Goal: Information Seeking & Learning: Learn about a topic

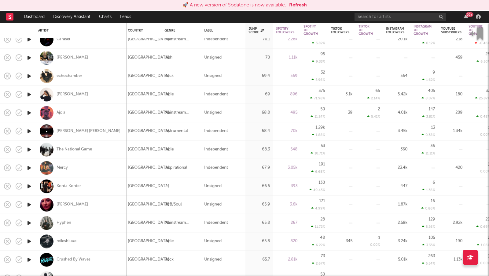
click at [298, 4] on button "Refresh" at bounding box center [298, 5] width 18 height 7
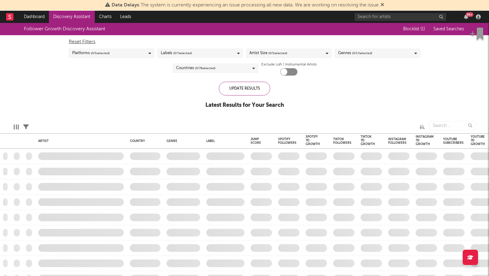
checkbox input "true"
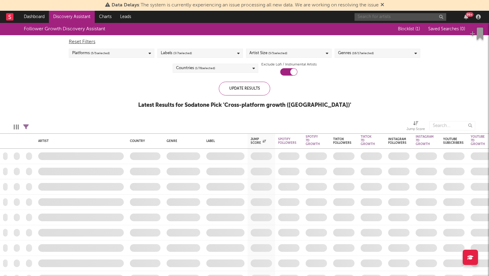
click at [390, 20] on input "text" at bounding box center [400, 17] width 92 height 8
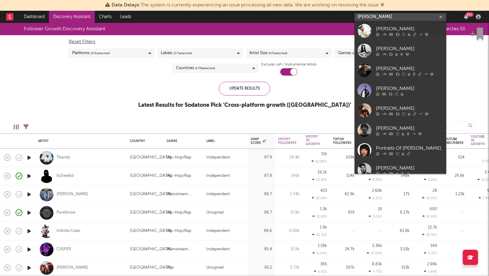
click at [382, 16] on input "[PERSON_NAME]" at bounding box center [400, 17] width 92 height 8
type input "t"
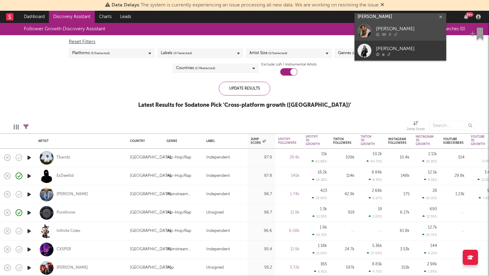
type input "[PERSON_NAME]"
click at [414, 27] on div "[PERSON_NAME]" at bounding box center [409, 28] width 67 height 7
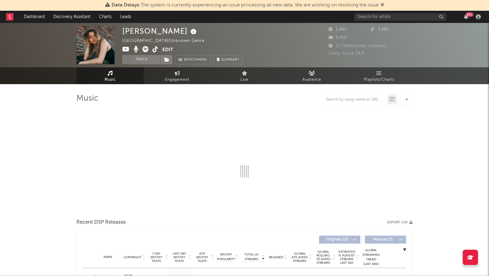
select select "6m"
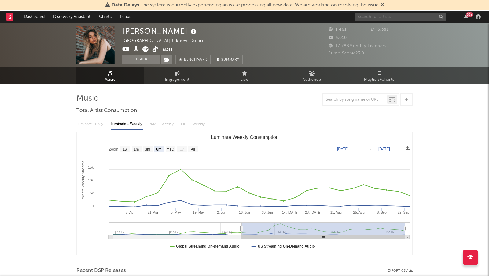
click at [405, 14] on input "text" at bounding box center [400, 17] width 92 height 8
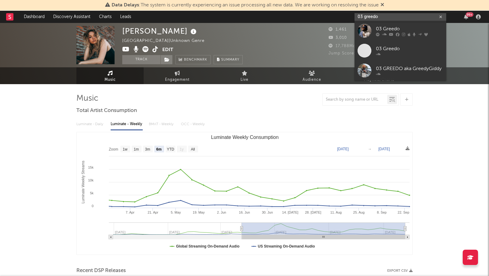
click at [372, 14] on input "03 greedo" at bounding box center [400, 17] width 92 height 8
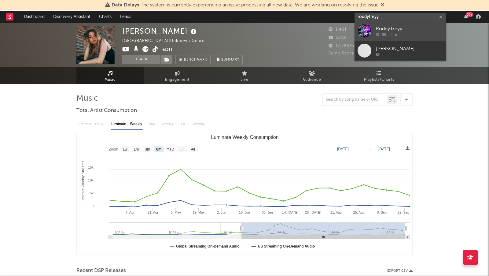
type input "roddytreyy"
click at [409, 36] on div at bounding box center [409, 35] width 67 height 4
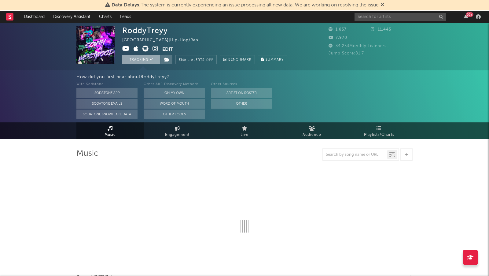
select select "1w"
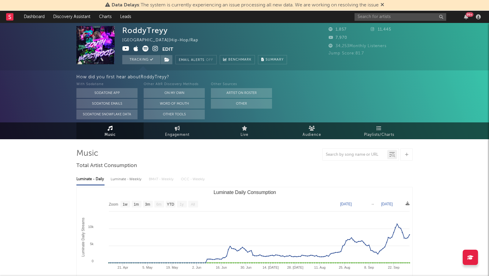
click at [156, 47] on icon at bounding box center [155, 49] width 6 height 6
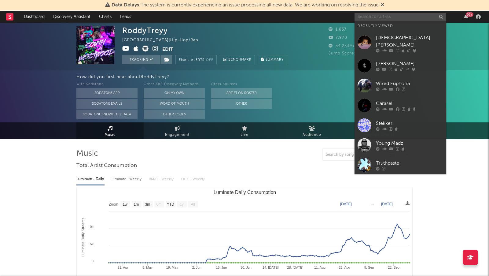
click at [370, 14] on input "text" at bounding box center [400, 17] width 92 height 8
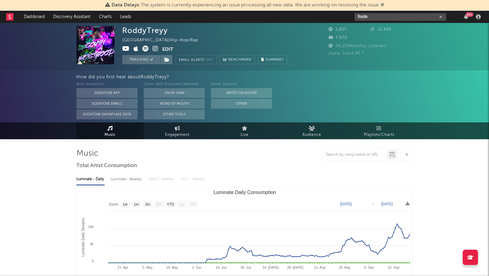
type input "9side"
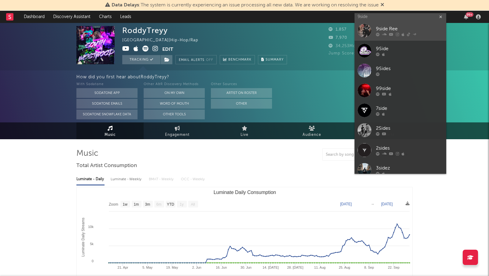
click at [405, 26] on div "9side Ree" at bounding box center [409, 28] width 67 height 7
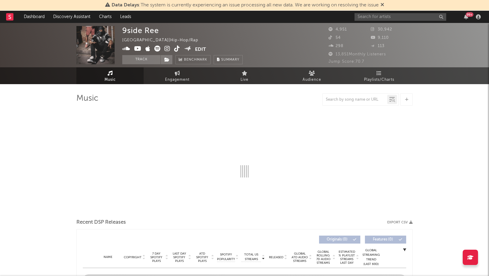
select select "6m"
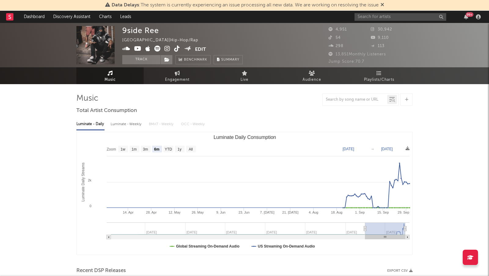
click at [165, 48] on icon at bounding box center [167, 49] width 6 height 6
click at [362, 19] on input "text" at bounding box center [400, 17] width 92 height 8
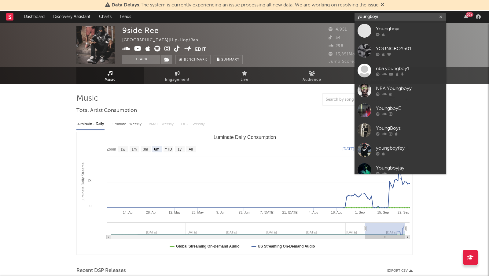
click at [380, 17] on input "youngboyi" at bounding box center [400, 17] width 92 height 8
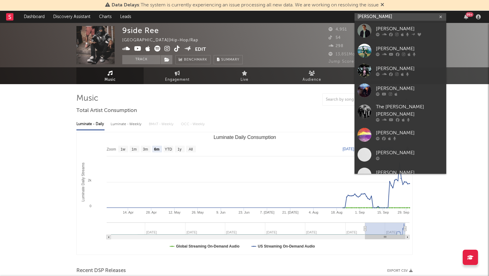
click at [368, 13] on input "[PERSON_NAME]" at bounding box center [400, 17] width 92 height 8
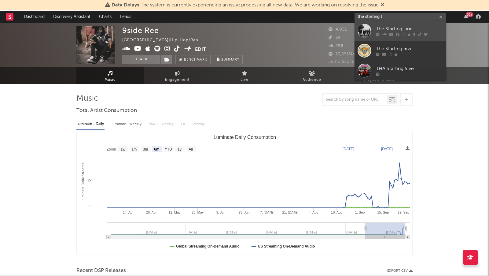
type input "the starting l"
click at [385, 26] on div "The Starting Line" at bounding box center [409, 28] width 67 height 7
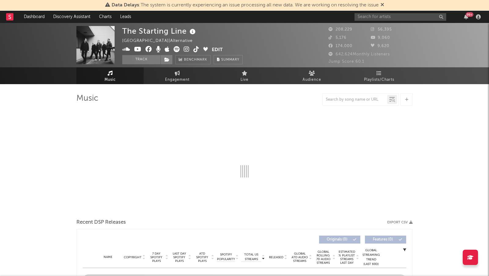
select select "6m"
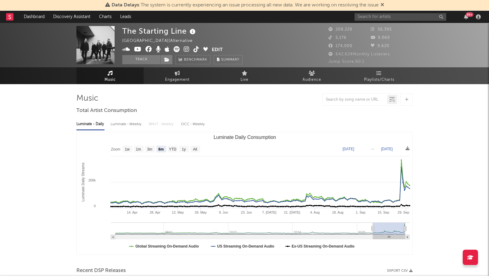
click at [187, 50] on icon at bounding box center [187, 49] width 6 height 6
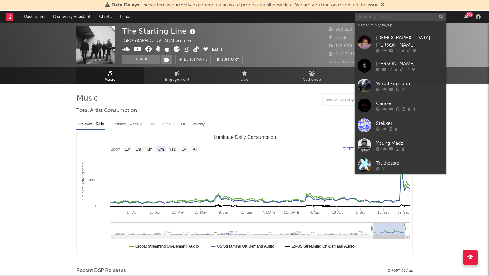
click at [371, 16] on input "text" at bounding box center [400, 17] width 92 height 8
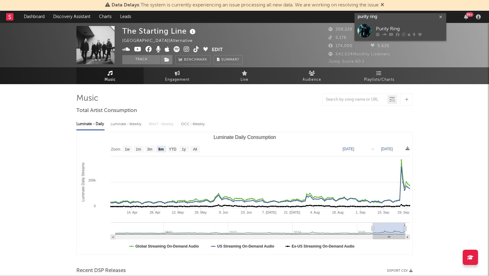
type input "purity ring"
click at [399, 25] on link "Purity Ring" at bounding box center [400, 31] width 92 height 20
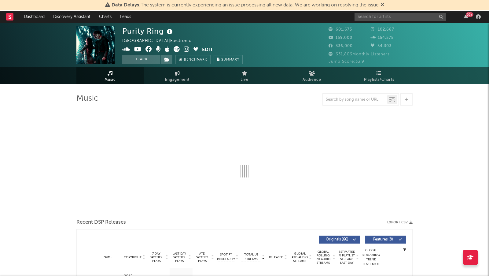
select select "6m"
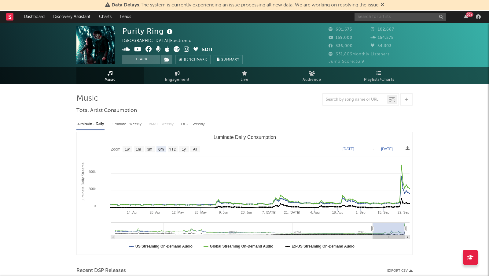
click at [383, 15] on input "text" at bounding box center [400, 17] width 92 height 8
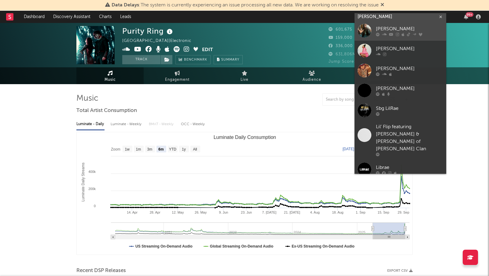
type input "[PERSON_NAME]"
click at [413, 27] on div "[PERSON_NAME]" at bounding box center [409, 28] width 67 height 7
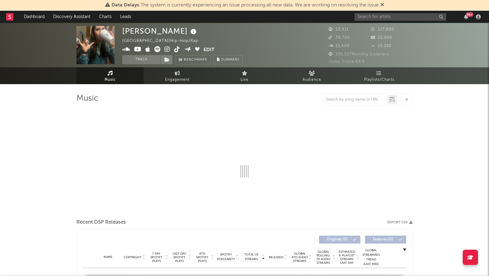
select select "6m"
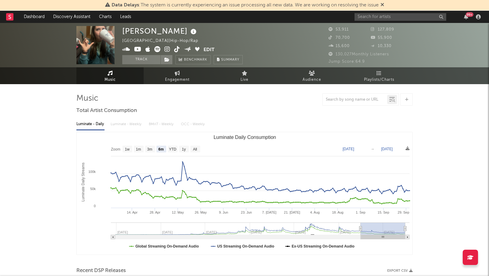
click at [168, 49] on icon at bounding box center [167, 49] width 6 height 6
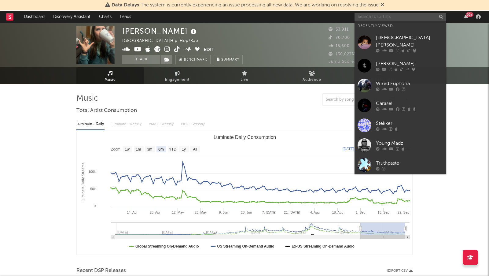
click at [361, 14] on input "text" at bounding box center [400, 17] width 92 height 8
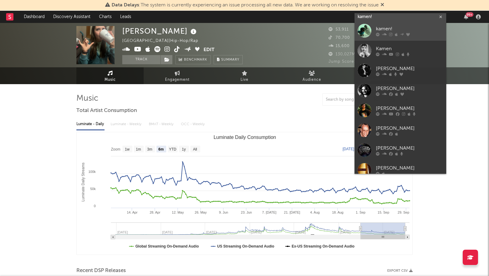
type input "kamen!"
click at [396, 29] on div "kamen!" at bounding box center [409, 28] width 67 height 7
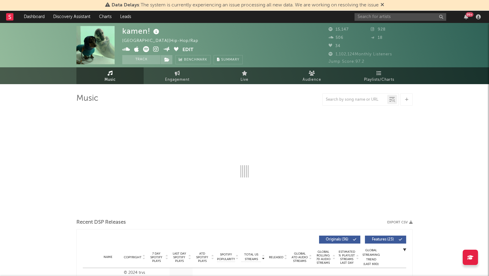
select select "6m"
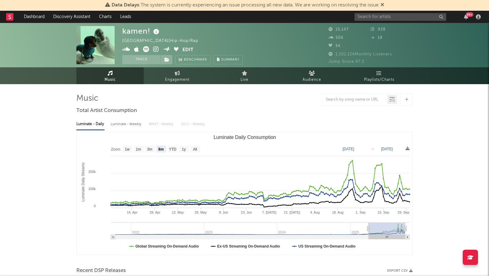
click at [156, 49] on icon at bounding box center [156, 49] width 6 height 6
click at [123, 48] on icon at bounding box center [126, 49] width 8 height 6
click at [360, 17] on input "text" at bounding box center [400, 17] width 92 height 8
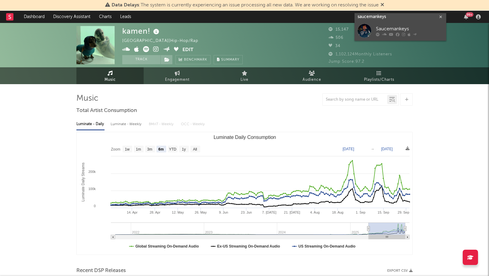
type input "saucemankeys"
click at [436, 30] on div "Saucemankeys" at bounding box center [409, 28] width 67 height 7
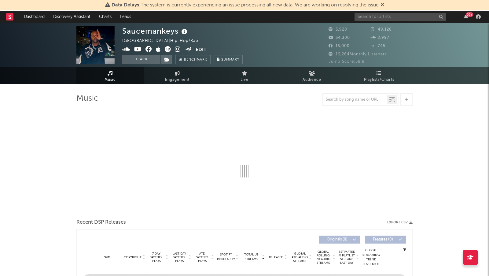
select select "6m"
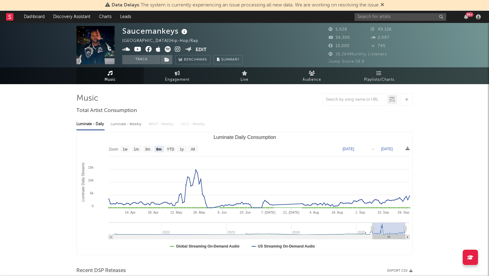
click at [176, 47] on icon at bounding box center [178, 49] width 6 height 6
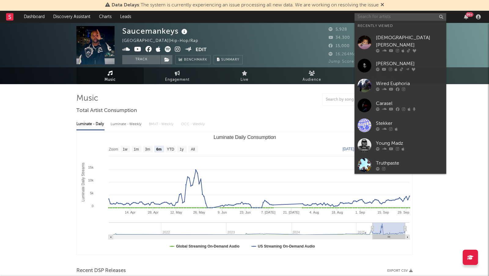
click at [404, 17] on input "text" at bounding box center [400, 17] width 92 height 8
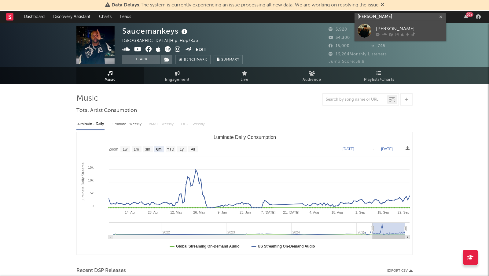
type input "[PERSON_NAME]"
click at [423, 30] on div "[PERSON_NAME]" at bounding box center [409, 28] width 67 height 7
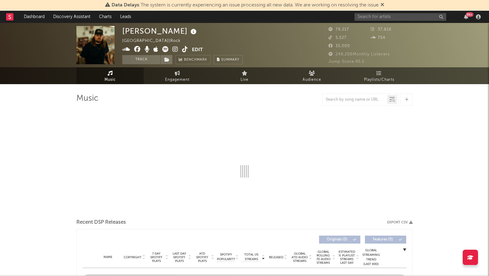
click at [175, 46] on icon at bounding box center [175, 49] width 6 height 6
select select "6m"
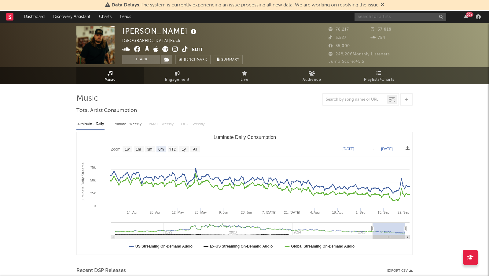
click at [365, 16] on input "text" at bounding box center [400, 17] width 92 height 8
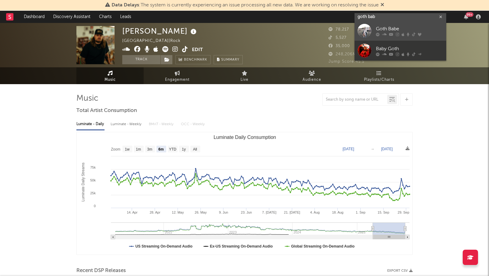
type input "goth bab"
click at [392, 24] on link "Goth Babe" at bounding box center [400, 31] width 92 height 20
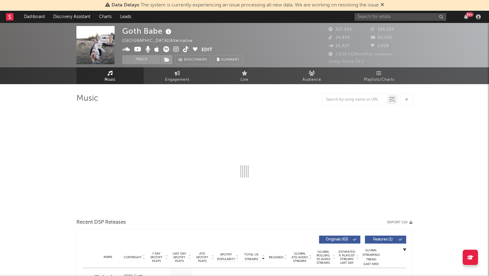
select select "6m"
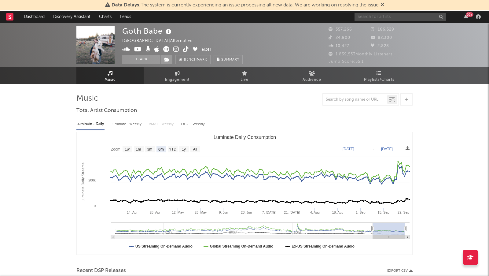
click at [394, 18] on input "text" at bounding box center [400, 17] width 92 height 8
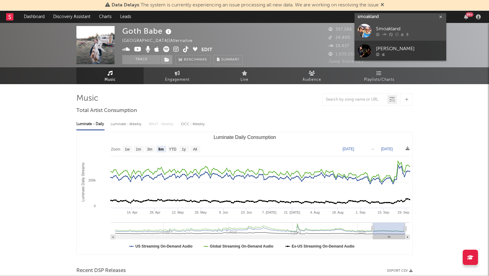
type input "smoakland"
click at [426, 31] on div "Smoakland" at bounding box center [409, 28] width 67 height 7
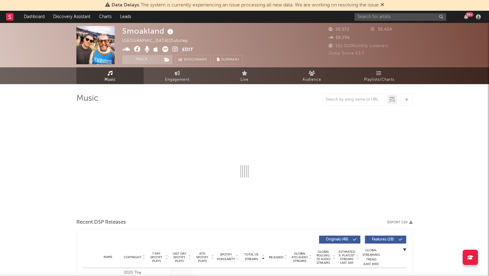
select select "6m"
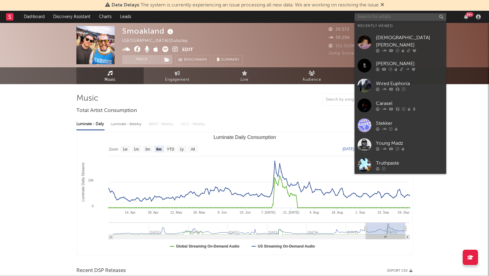
click at [363, 17] on input "text" at bounding box center [400, 17] width 92 height 8
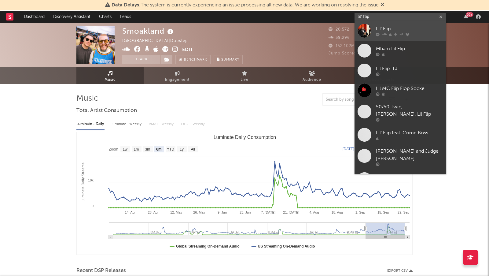
type input "lil' flip"
click at [398, 28] on div "Lil' Flip" at bounding box center [409, 28] width 67 height 7
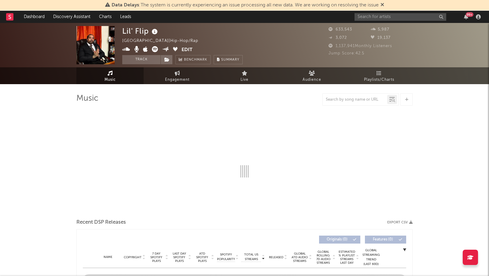
click at [127, 49] on icon at bounding box center [126, 49] width 8 height 6
select select "6m"
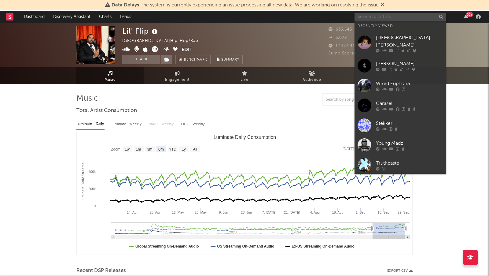
click at [365, 16] on input "text" at bounding box center [400, 17] width 92 height 8
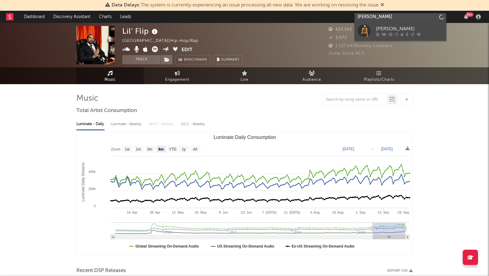
type input "[PERSON_NAME]"
click at [371, 28] on div at bounding box center [364, 31] width 14 height 14
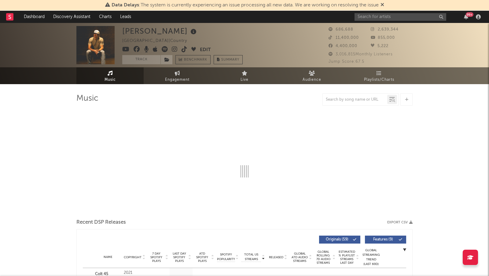
select select "6m"
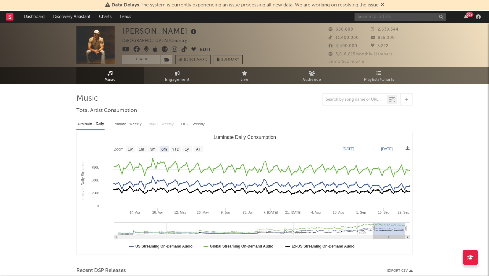
click at [383, 13] on input "text" at bounding box center [400, 17] width 92 height 8
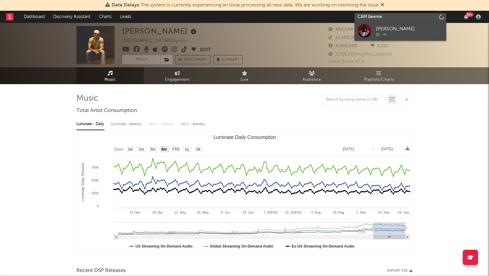
type input "CAM beeme"
click at [397, 30] on div "[PERSON_NAME]" at bounding box center [409, 28] width 67 height 7
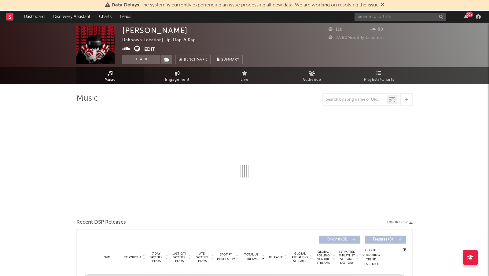
select select "1w"
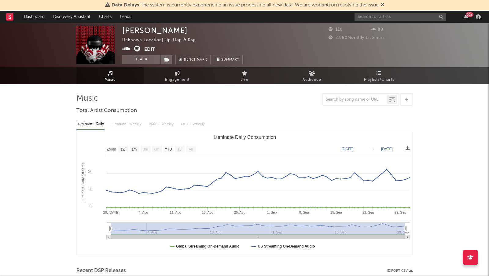
click at [128, 49] on icon at bounding box center [126, 49] width 8 height 6
click at [136, 47] on icon at bounding box center [137, 49] width 6 height 6
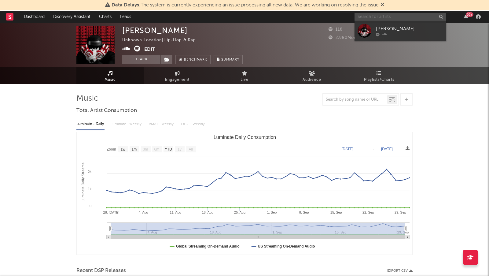
click at [365, 15] on input "text" at bounding box center [400, 17] width 92 height 8
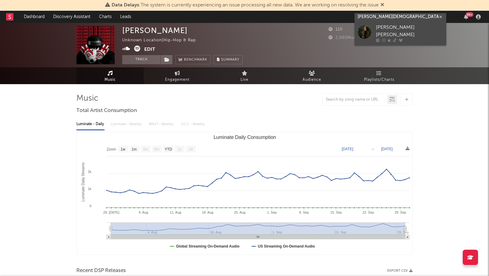
type input "[PERSON_NAME][DEMOGRAPHIC_DATA]"
click at [396, 27] on div "[PERSON_NAME] [PERSON_NAME]" at bounding box center [409, 31] width 67 height 15
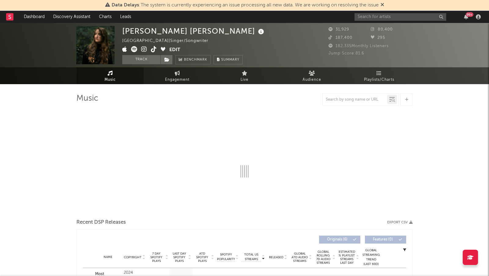
select select "1w"
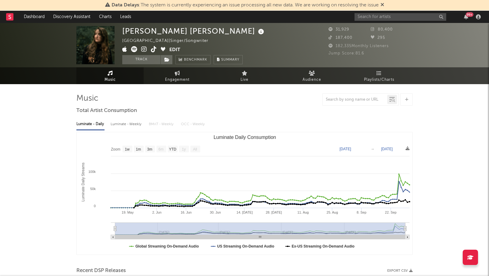
click at [144, 50] on icon at bounding box center [144, 49] width 6 height 6
